Goal: Ask a question

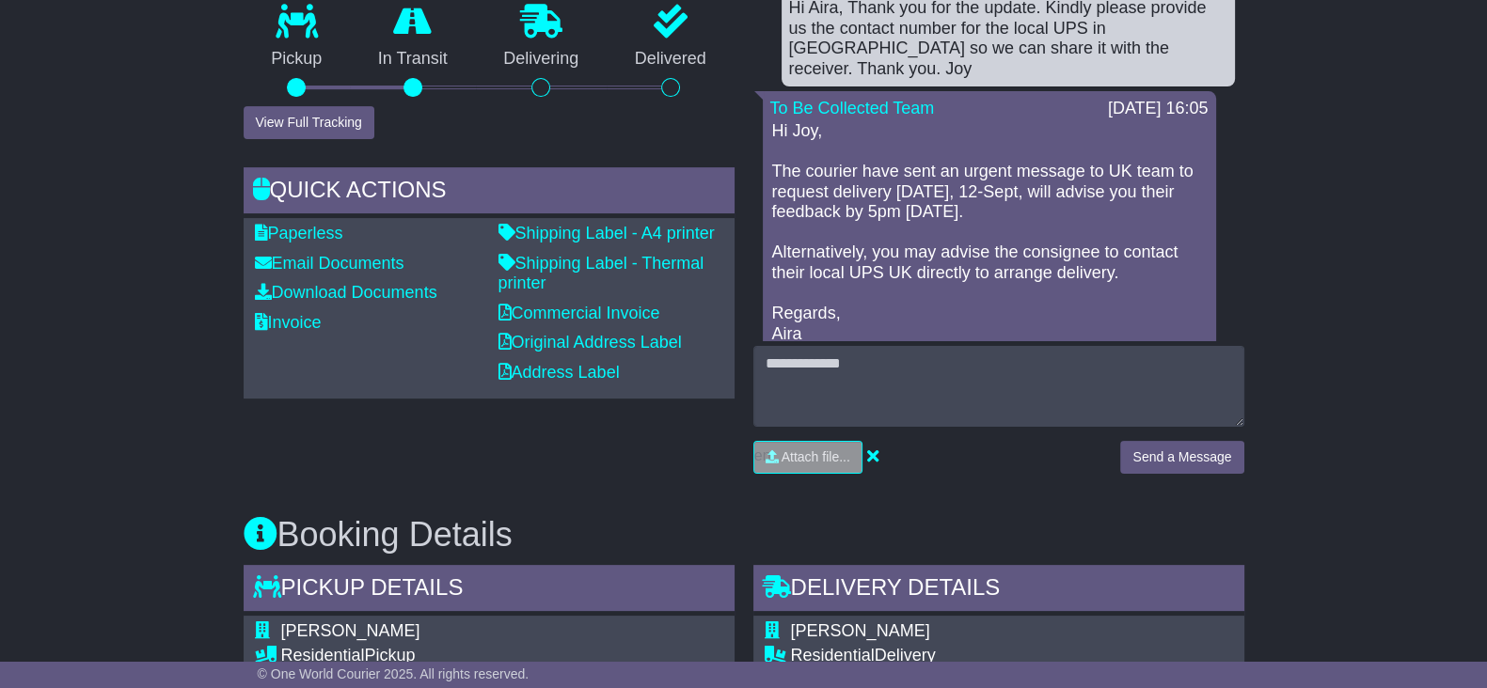
scroll to position [117, 0]
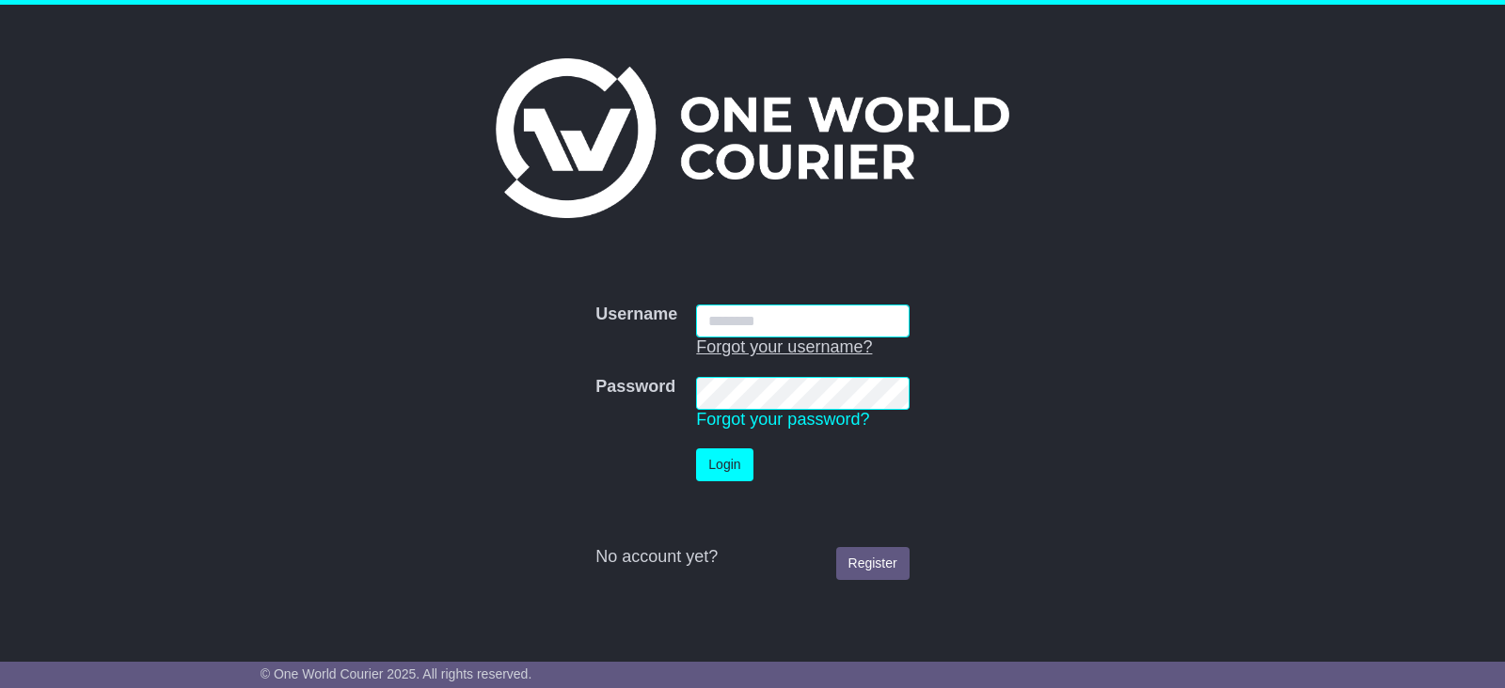
type input "**********"
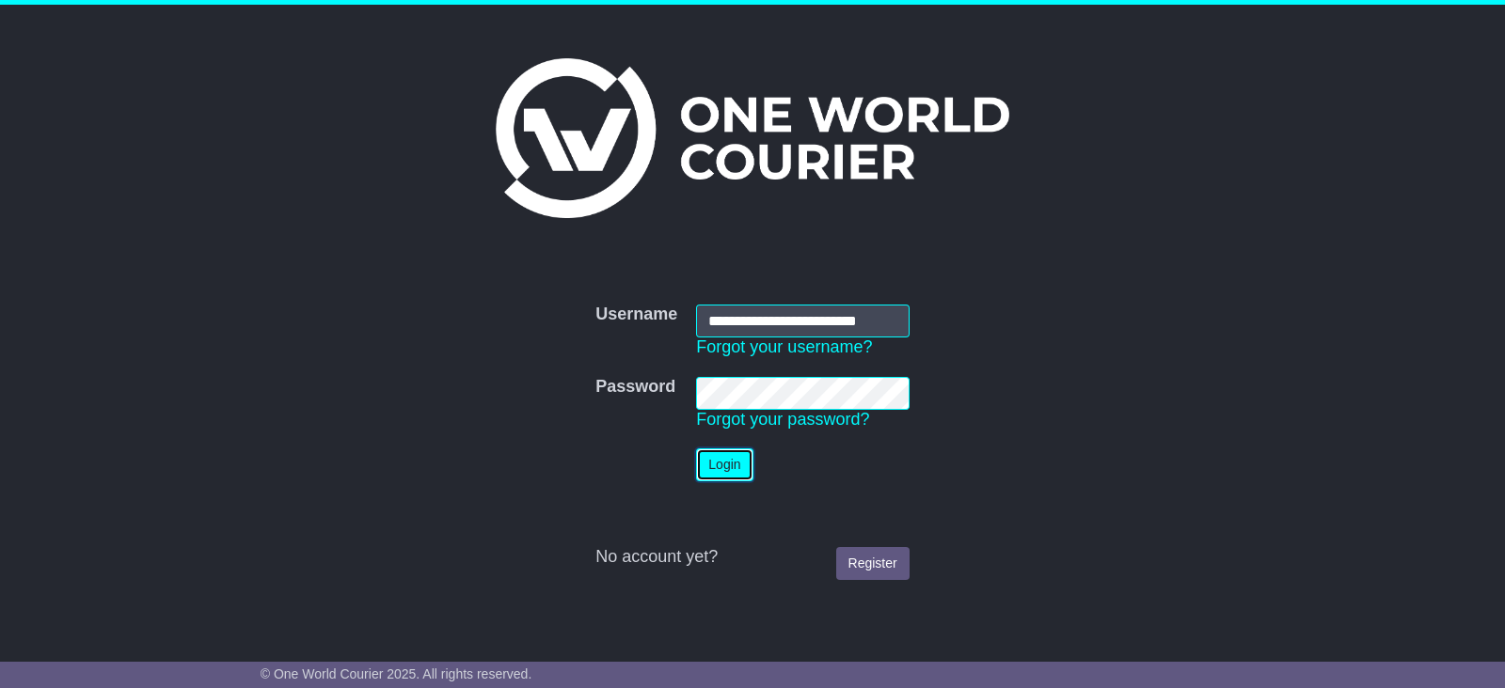
click at [744, 454] on button "Login" at bounding box center [724, 465] width 56 height 33
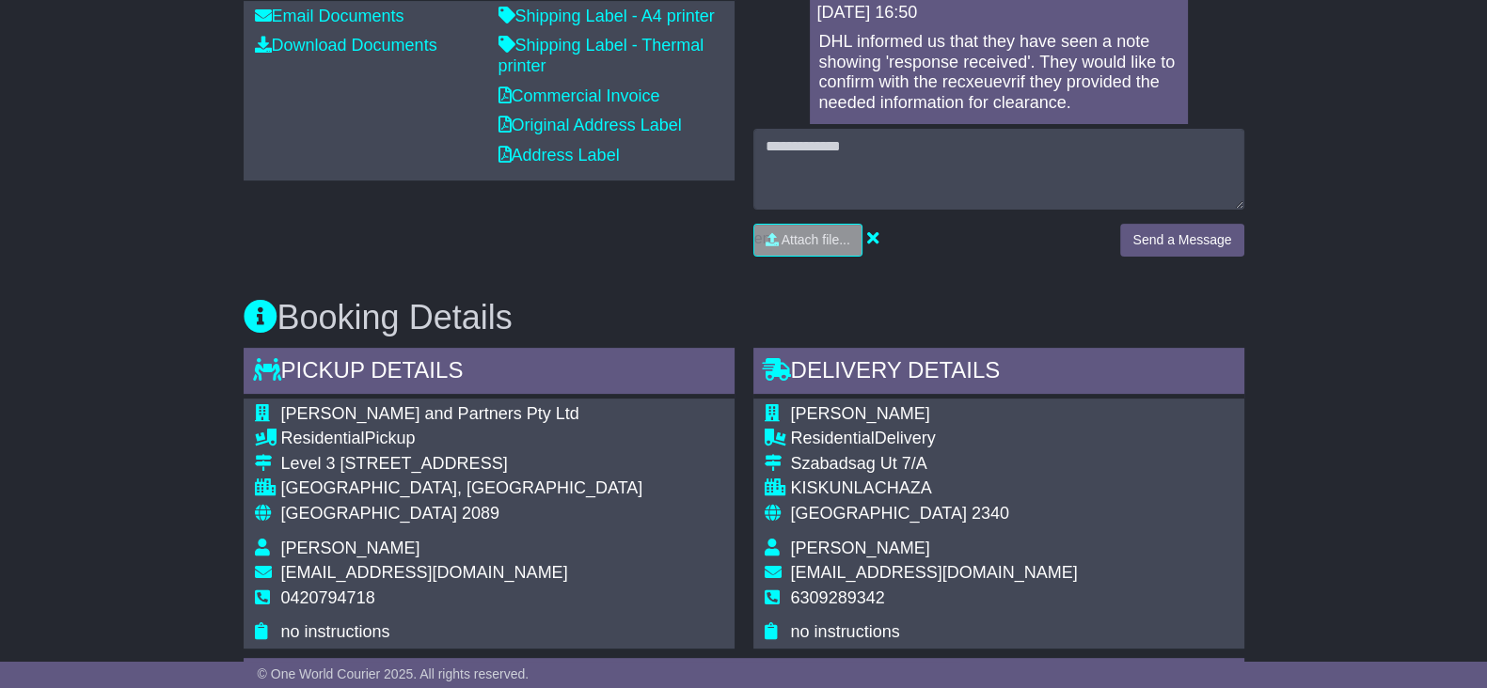
scroll to position [1058, 0]
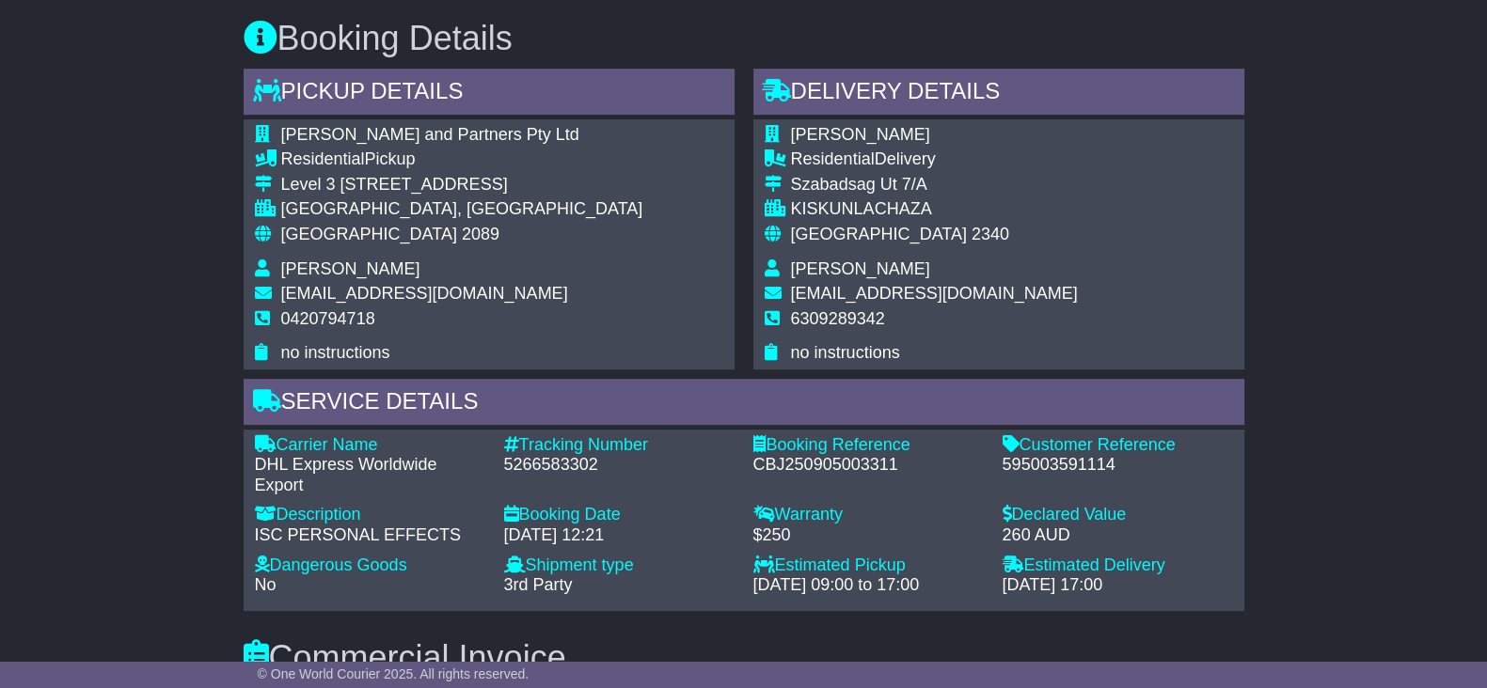
click at [1045, 472] on div "595003591114" at bounding box center [1117, 465] width 230 height 21
copy div "595003591114"
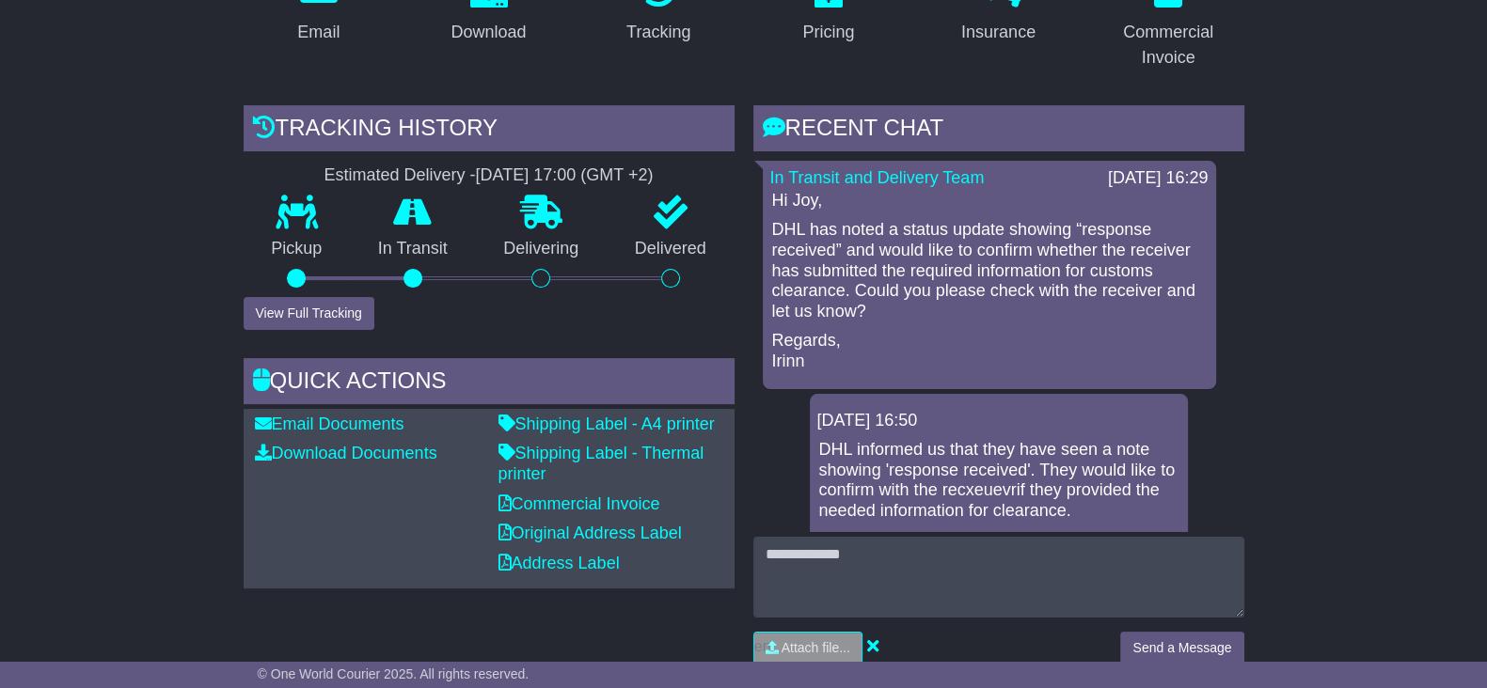
scroll to position [353, 0]
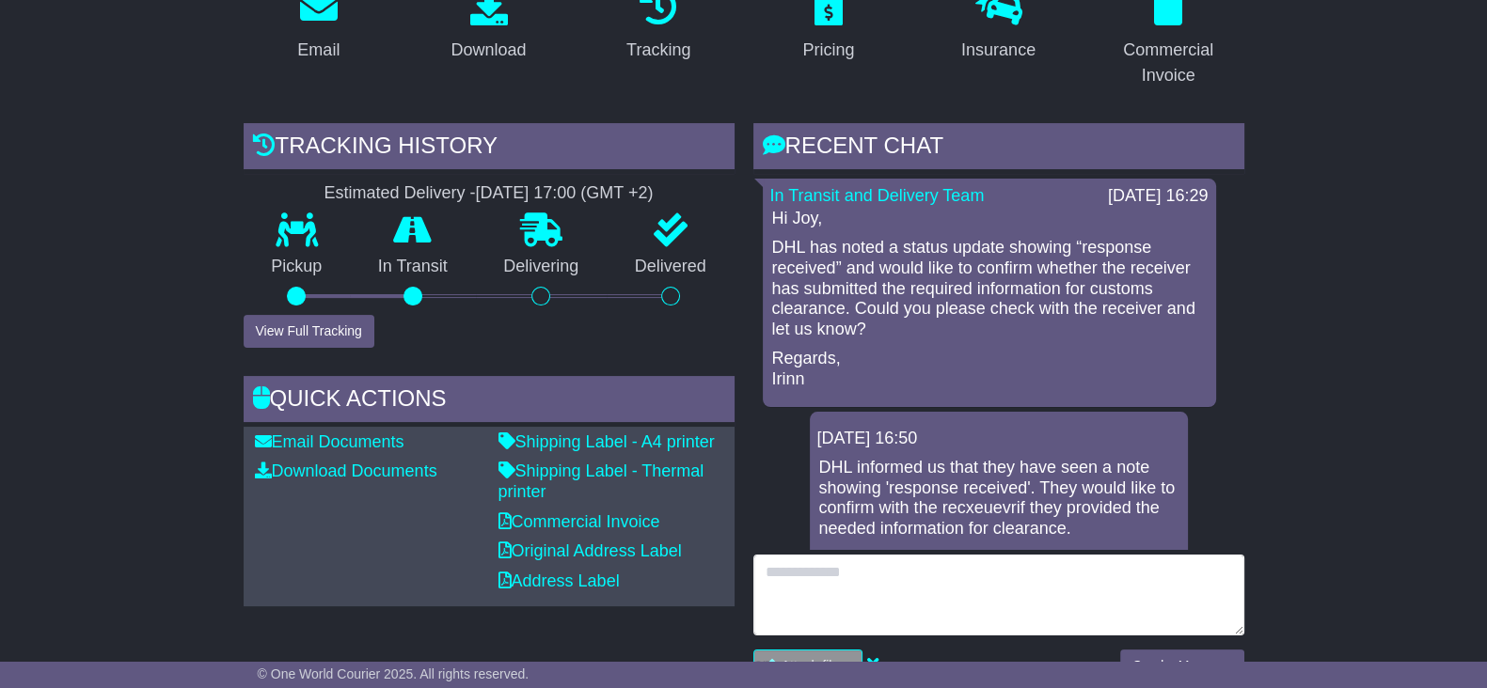
click at [1018, 580] on textarea at bounding box center [998, 595] width 491 height 81
type textarea "*"
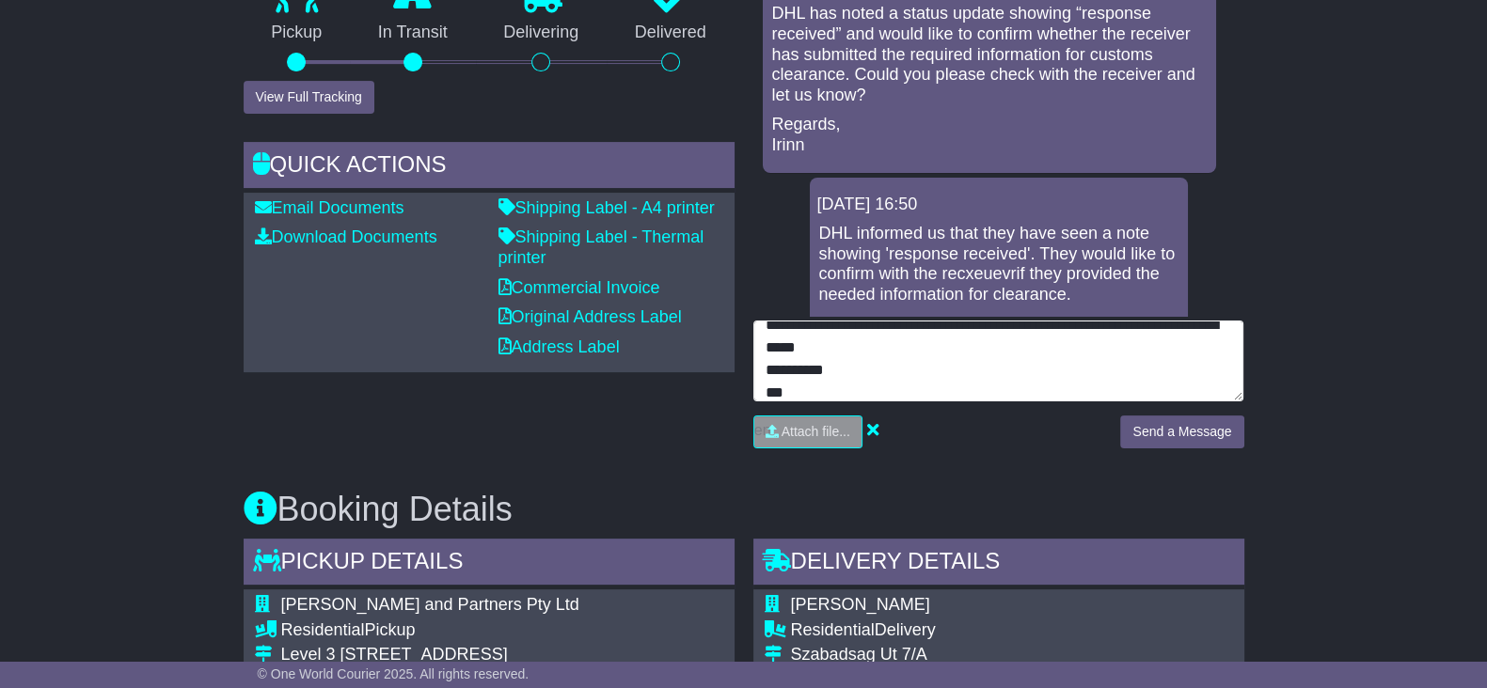
scroll to position [588, 0]
type textarea "**********"
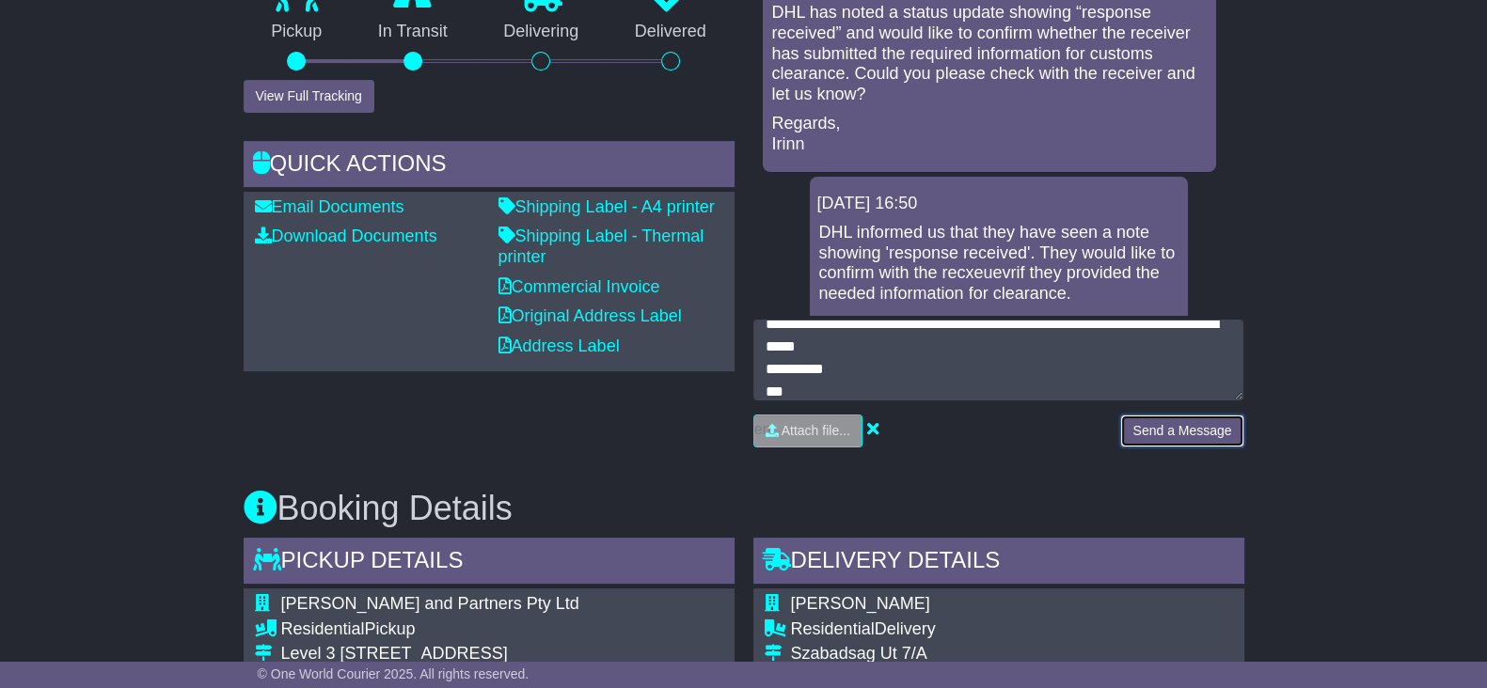
click at [1175, 438] on button "Send a Message" at bounding box center [1181, 431] width 123 height 33
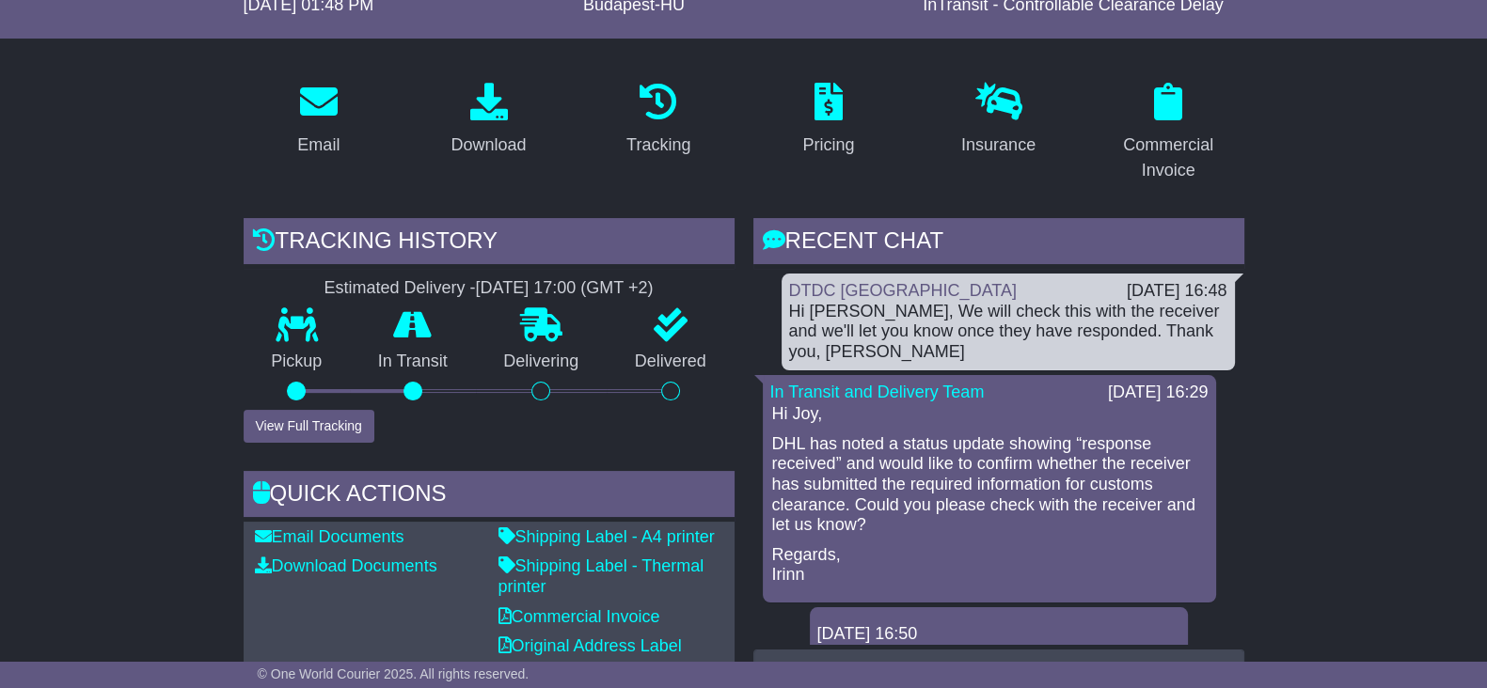
scroll to position [234, 0]
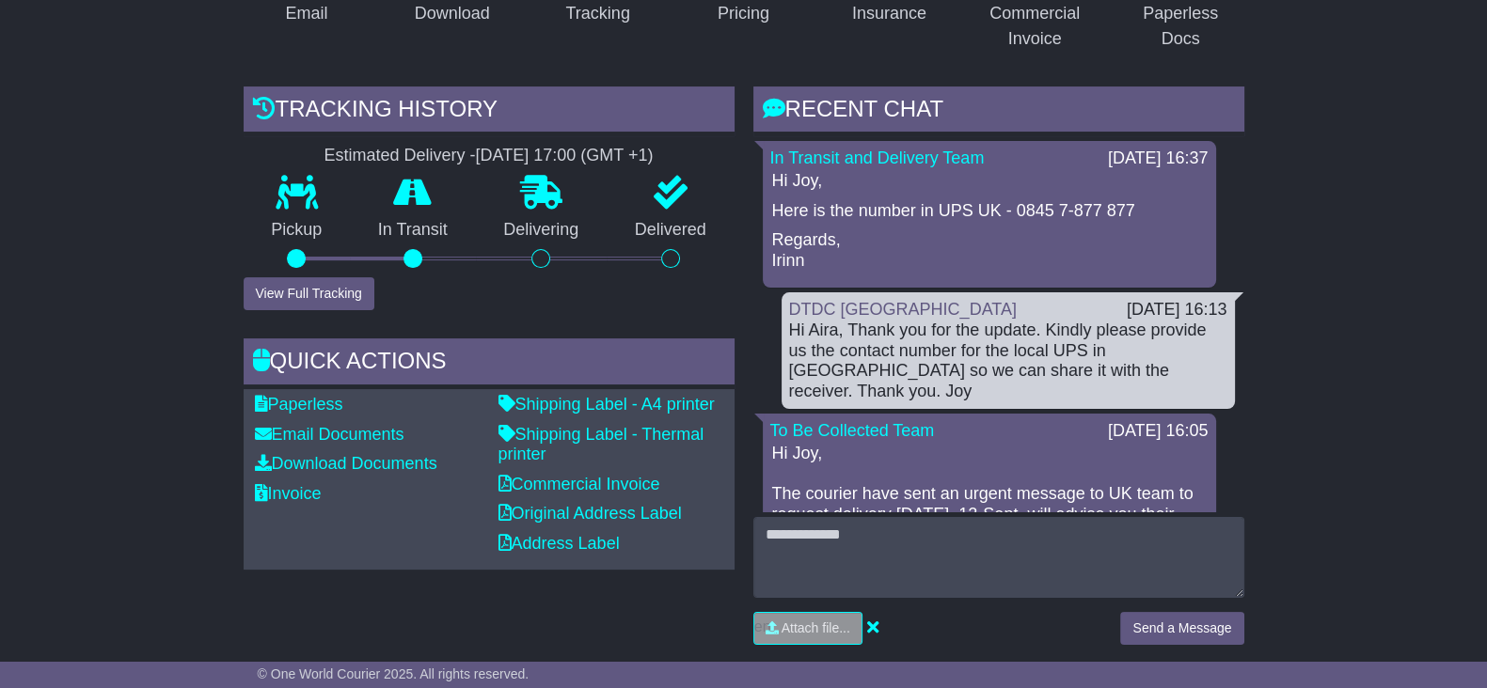
scroll to position [469, 0]
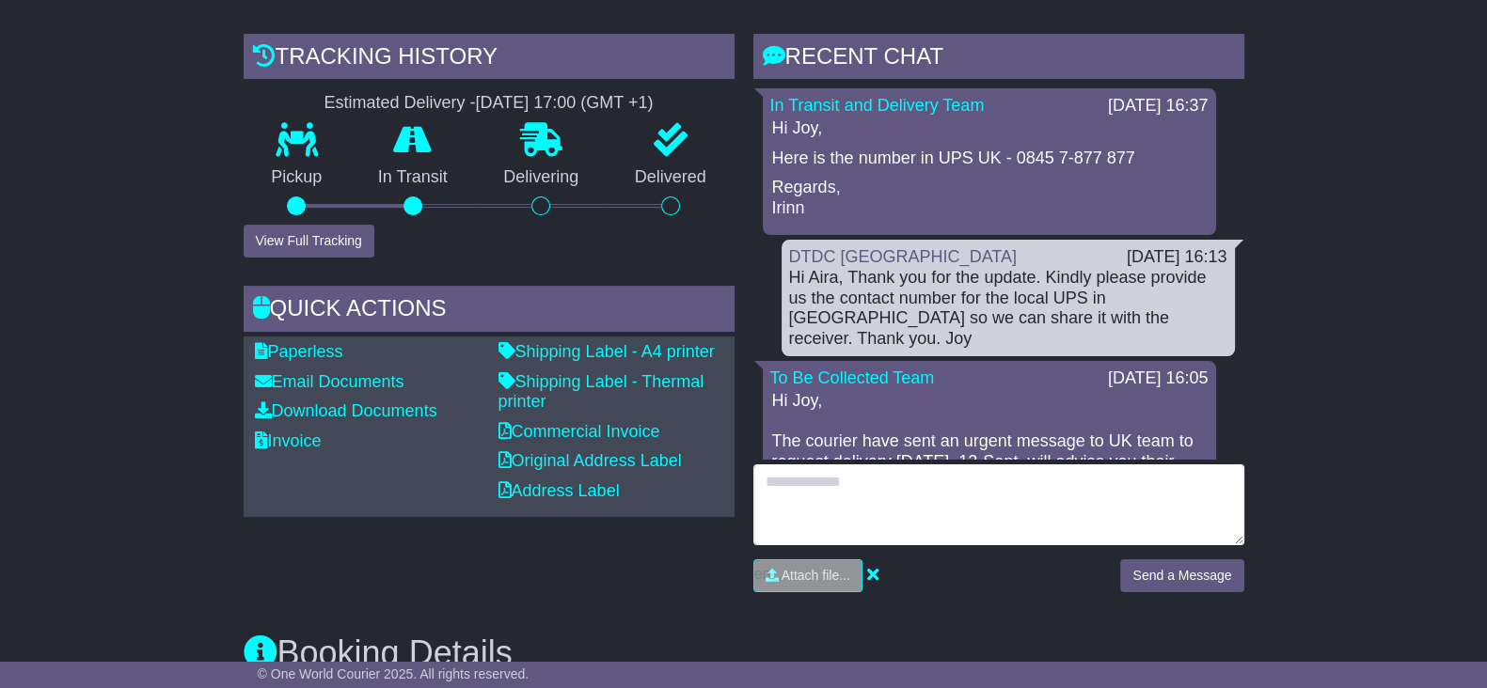
click at [850, 528] on textarea at bounding box center [998, 505] width 491 height 81
type textarea "**********"
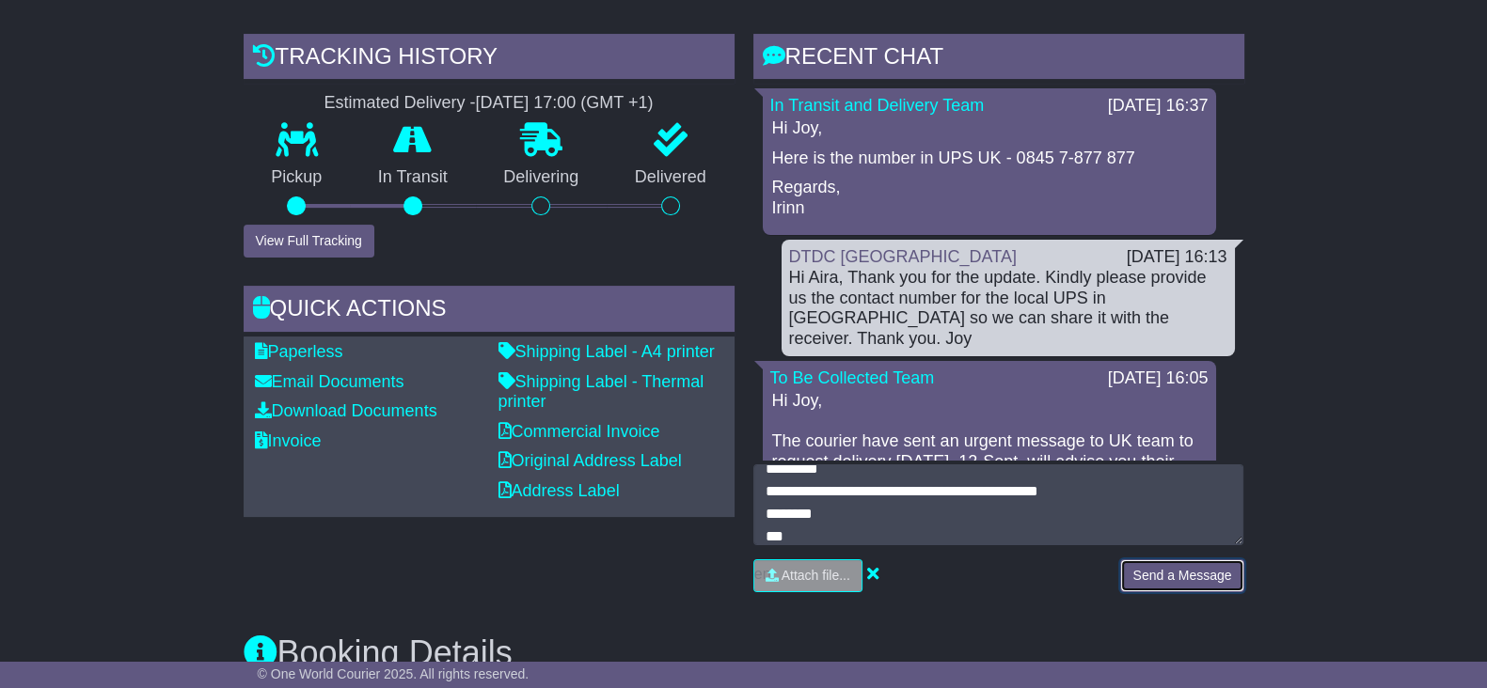
click at [1207, 576] on button "Send a Message" at bounding box center [1181, 576] width 123 height 33
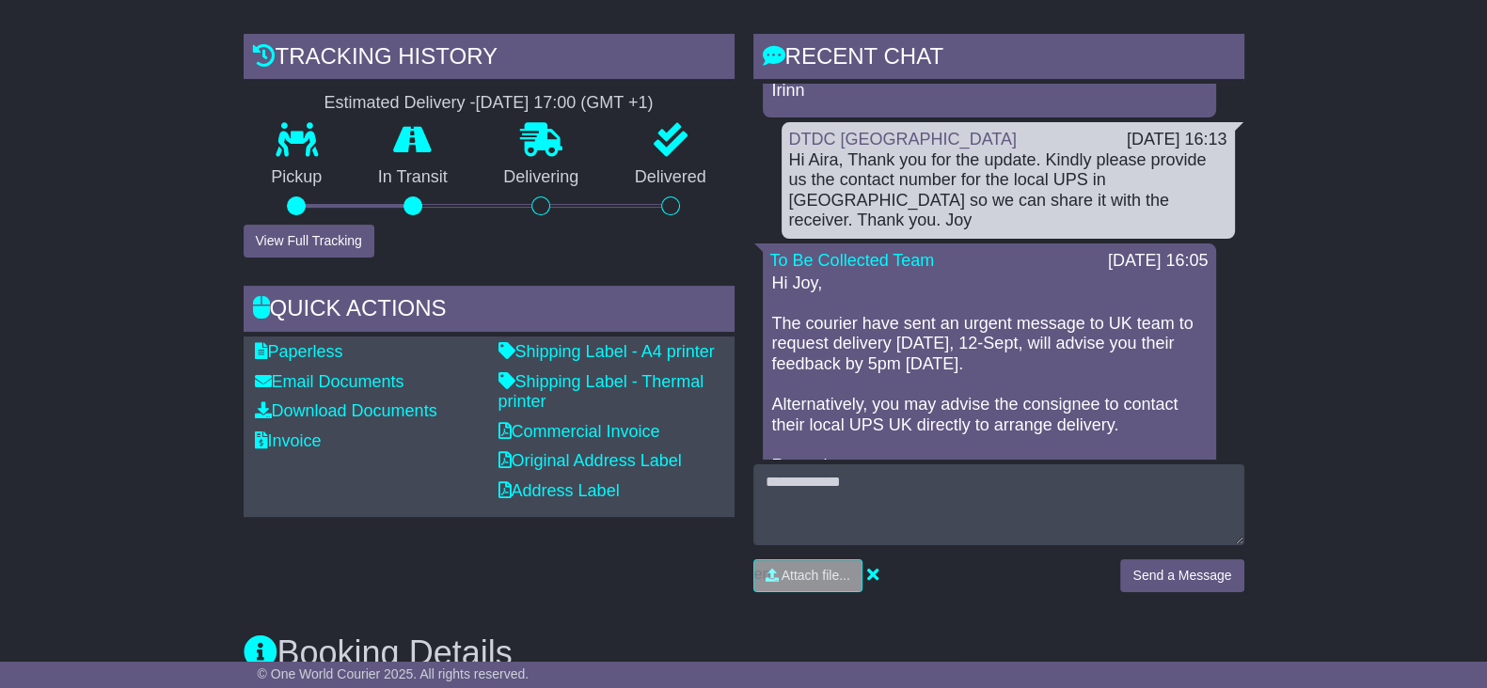
scroll to position [234, 0]
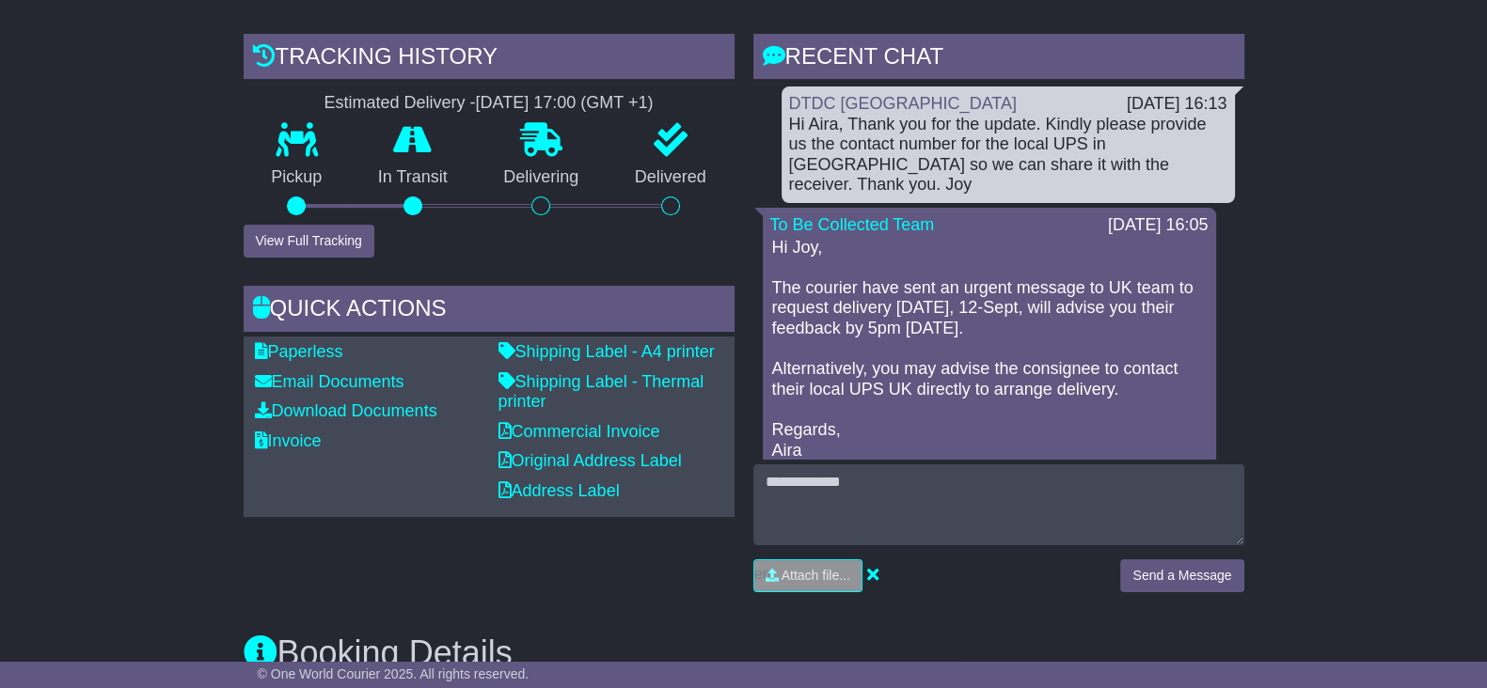
drag, startPoint x: 1118, startPoint y: 372, endPoint x: 765, endPoint y: 257, distance: 371.1
click at [765, 257] on div "To Be Collected Team 12 Sep 2025 16:05 Hi Joy, The courier have sent an urgent …" at bounding box center [989, 343] width 453 height 270
copy p "The courier have sent an urgent message to UK team to request delivery today, 1…"
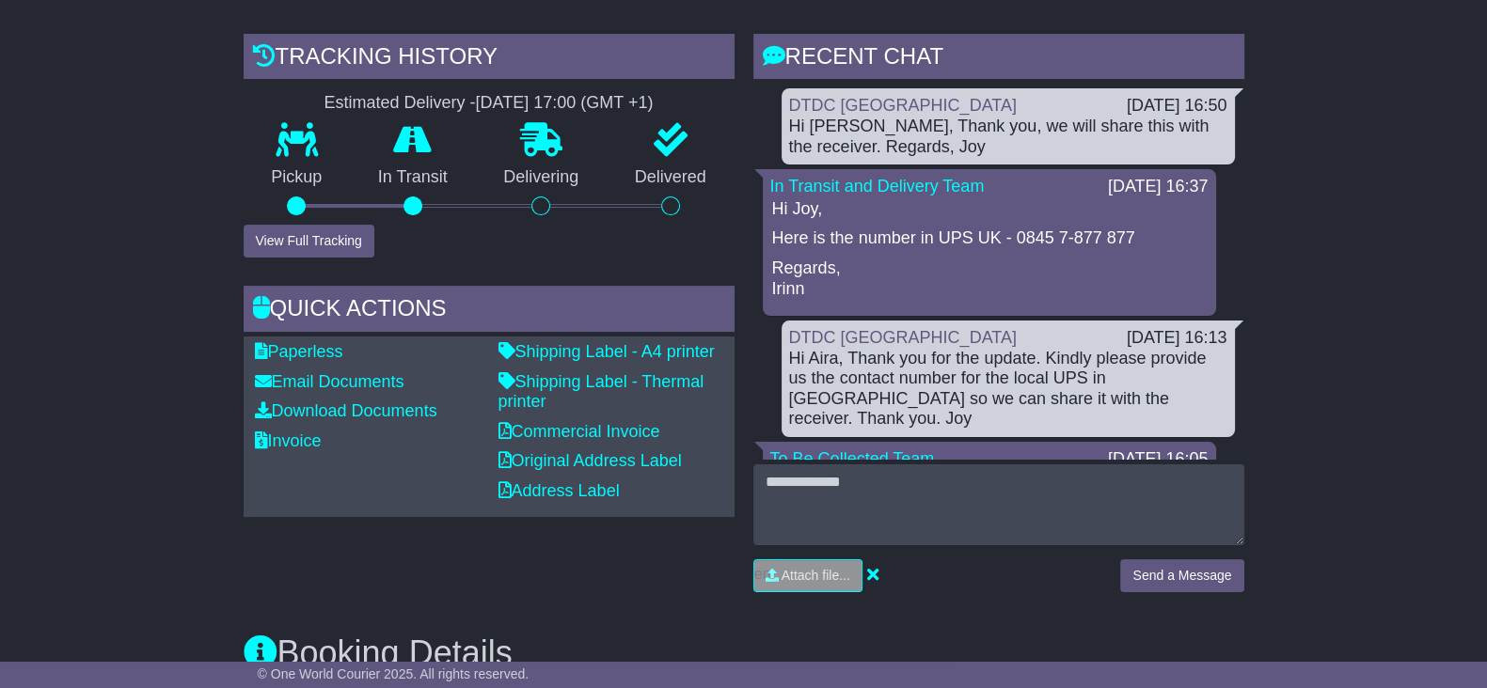
drag, startPoint x: 1144, startPoint y: 237, endPoint x: 1105, endPoint y: 235, distance: 39.5
click at [1144, 236] on p "Here is the number in UPS UK - 0845 7-877 877" at bounding box center [989, 239] width 434 height 21
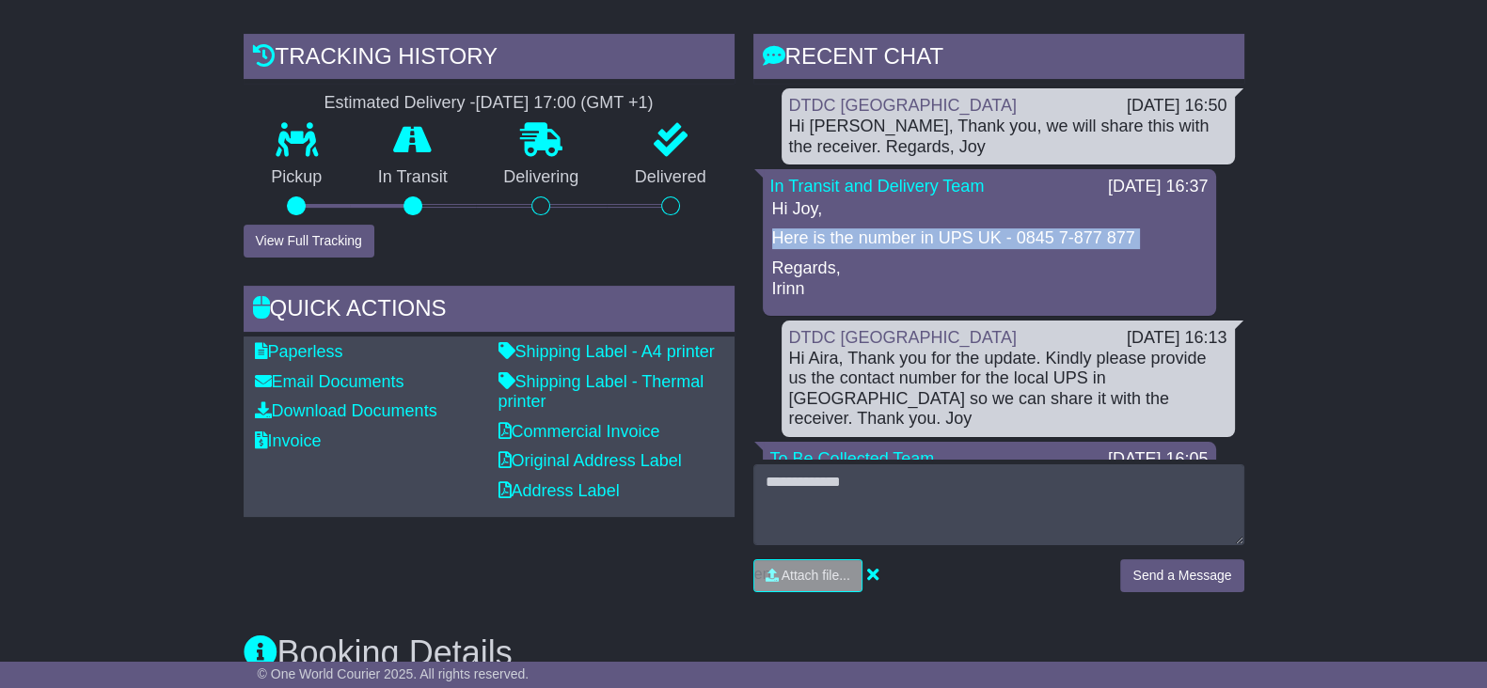
drag, startPoint x: 1105, startPoint y: 235, endPoint x: 768, endPoint y: 224, distance: 336.8
click at [768, 224] on div "In Transit and Delivery Team 12 Sep 2025 16:37 Hi Joy, Here is the number in UP…" at bounding box center [989, 242] width 453 height 147
copy div "Here is the number in UPS UK - 0845 7-877 877"
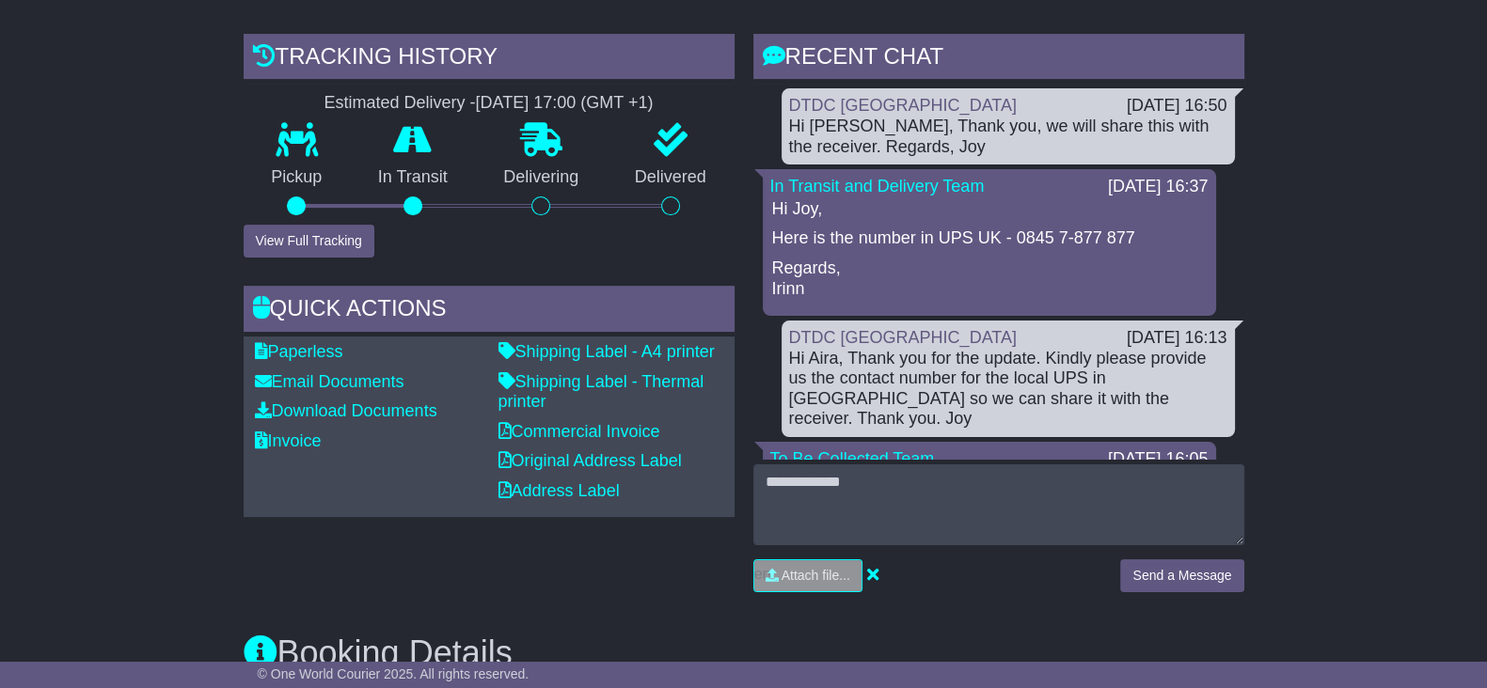
click at [1081, 285] on p "Regards, Irinn" at bounding box center [989, 279] width 434 height 40
